Goal: Complete application form

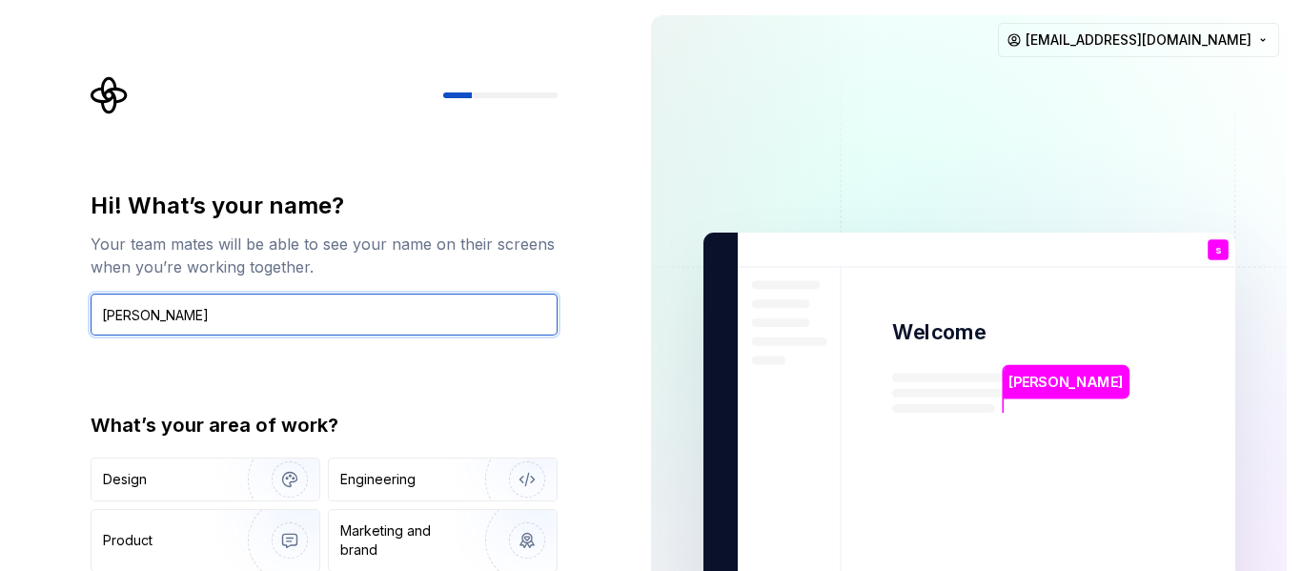
type input "[PERSON_NAME]"
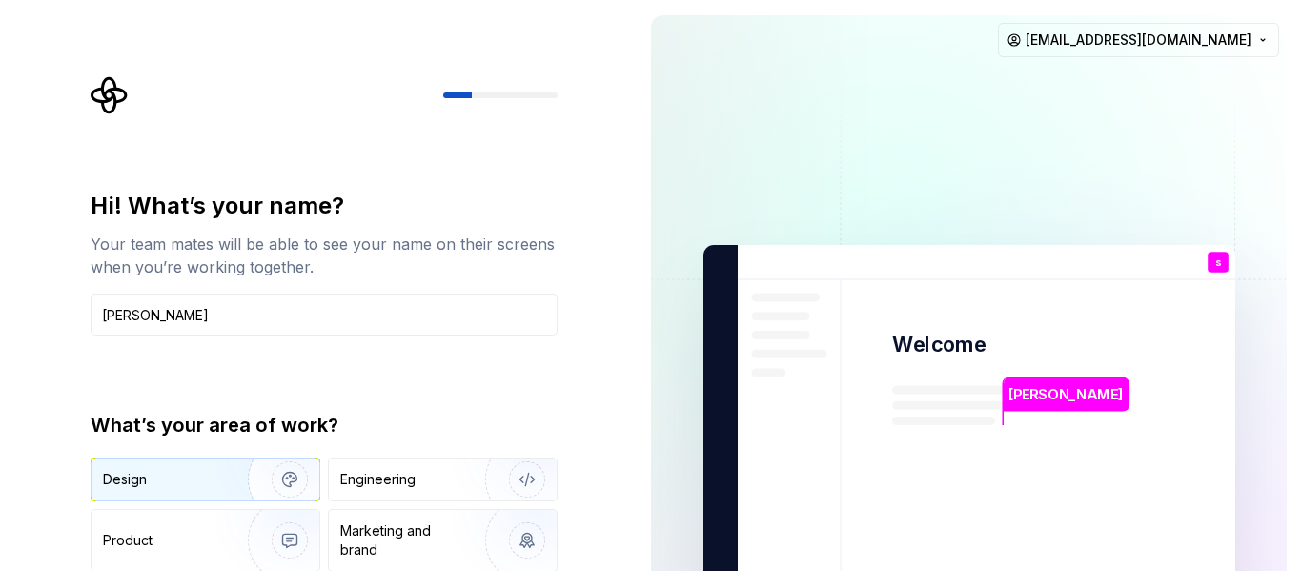
click at [227, 494] on img "button" at bounding box center [277, 480] width 122 height 128
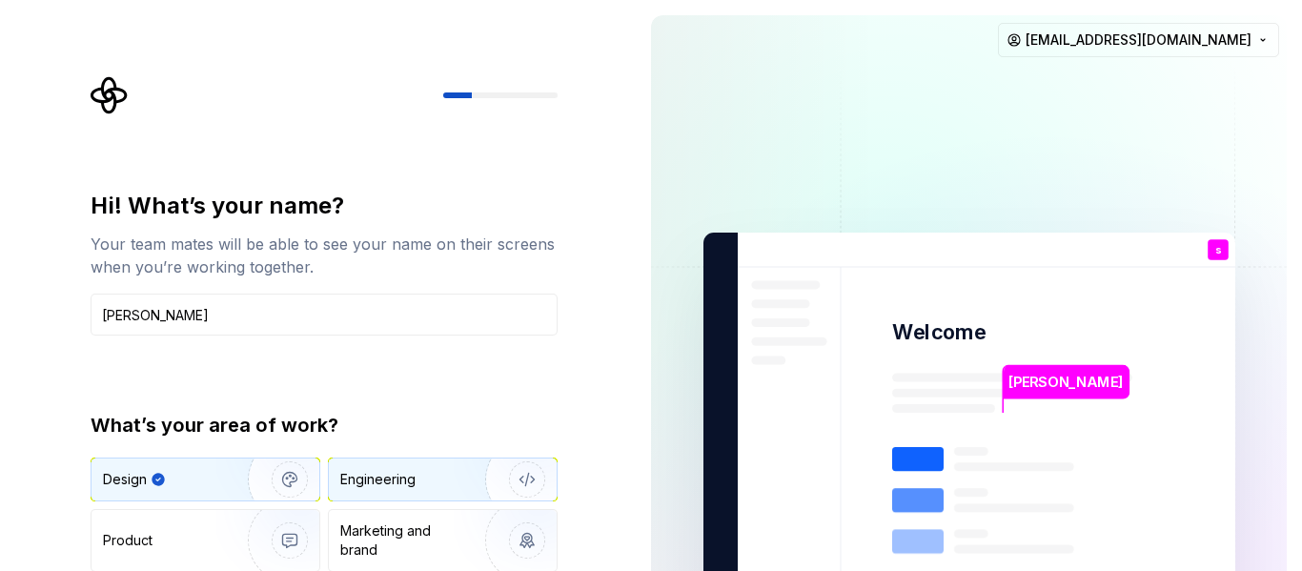
click at [448, 482] on div "Engineering" at bounding box center [416, 479] width 152 height 19
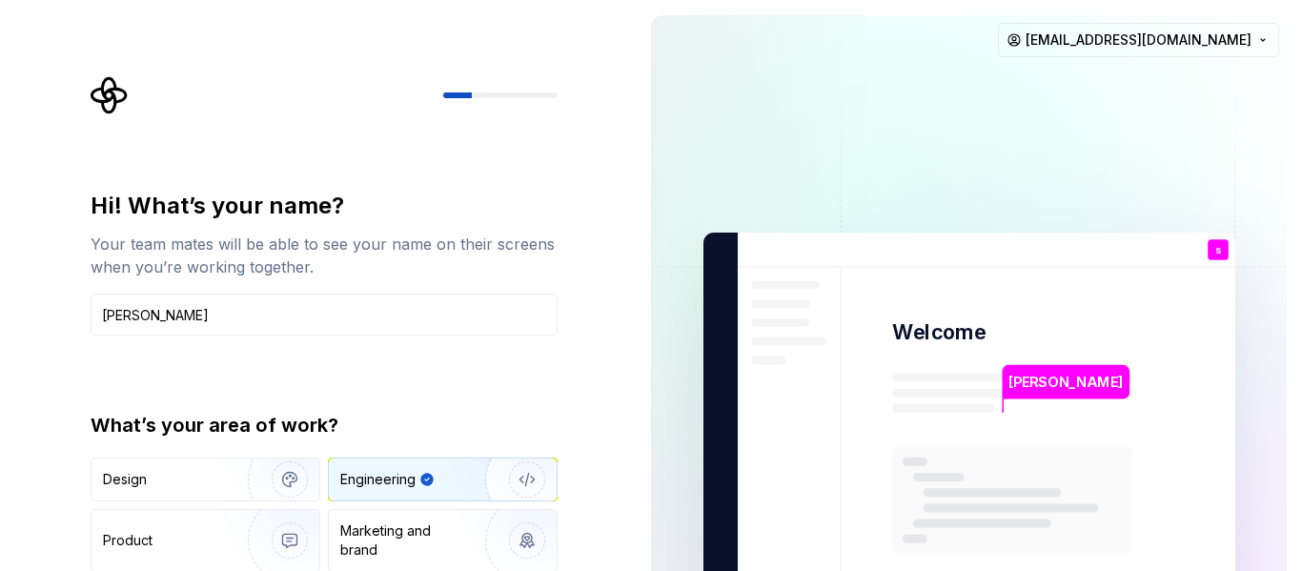
type button "Engineering"
click at [1072, 380] on div "[PERSON_NAME]" at bounding box center [1067, 382] width 126 height 34
drag, startPoint x: 492, startPoint y: 101, endPoint x: 455, endPoint y: 96, distance: 37.5
click at [455, 96] on div at bounding box center [324, 95] width 467 height 38
drag, startPoint x: 455, startPoint y: 96, endPoint x: 555, endPoint y: 96, distance: 100.1
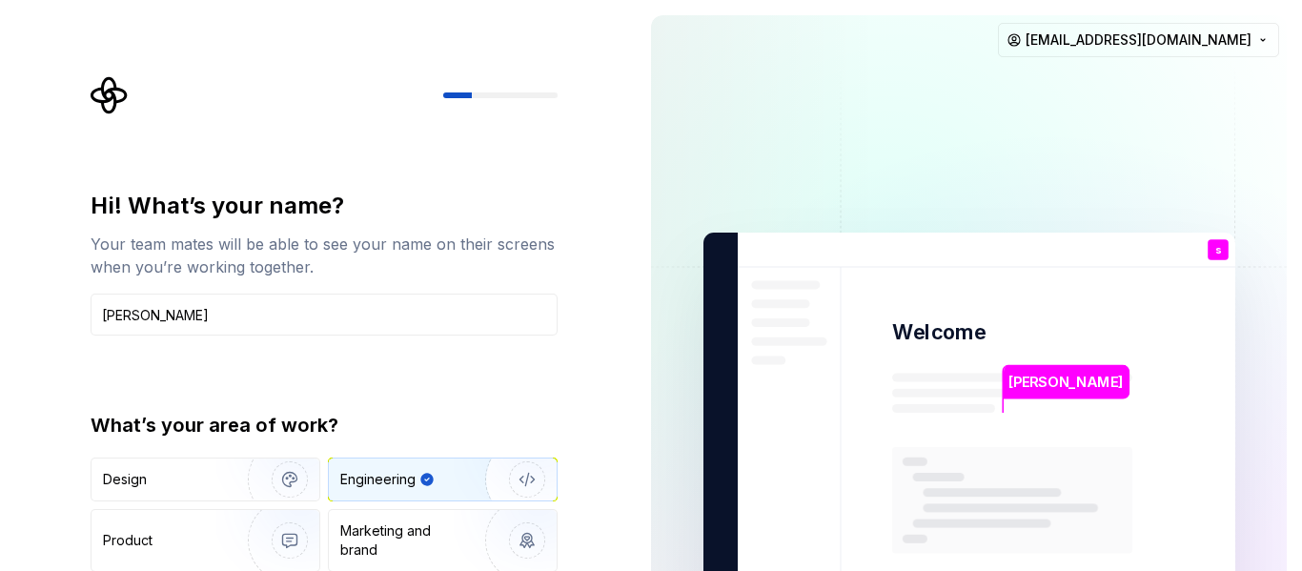
click at [555, 96] on div at bounding box center [500, 95] width 114 height 6
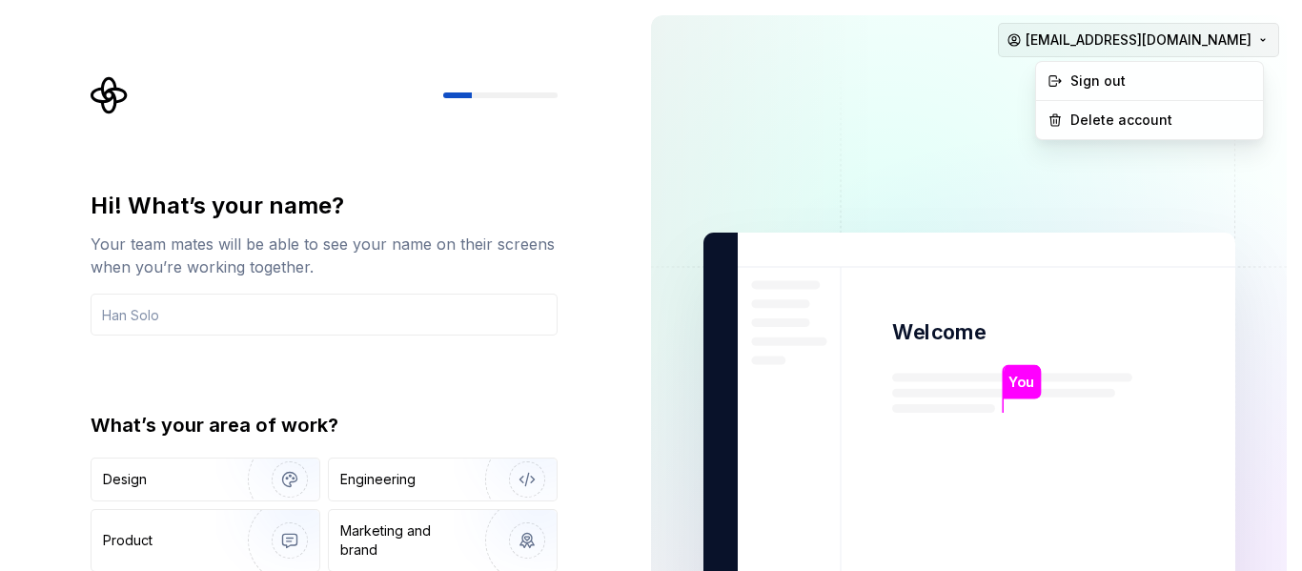
click at [1149, 49] on html "Hi! What’s your name? Your team mates will be able to see your name on their sc…" at bounding box center [651, 285] width 1302 height 571
